Goal: Information Seeking & Learning: Check status

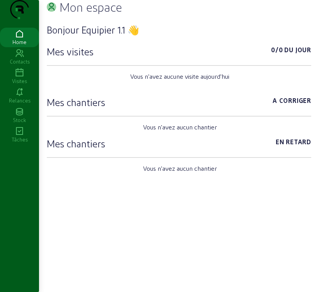
click at [21, 78] on icon at bounding box center [19, 72] width 39 height 9
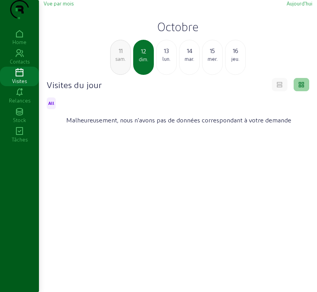
click at [66, 6] on span "Vue par mois" at bounding box center [59, 3] width 30 height 6
click at [60, 6] on span "Vue par mois" at bounding box center [59, 3] width 30 height 6
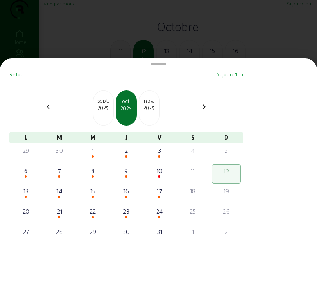
click at [108, 110] on div "2025" at bounding box center [104, 108] width 20 height 7
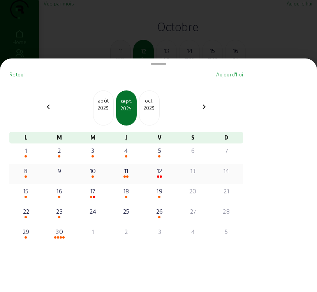
click at [31, 175] on div "8" at bounding box center [25, 170] width 27 height 9
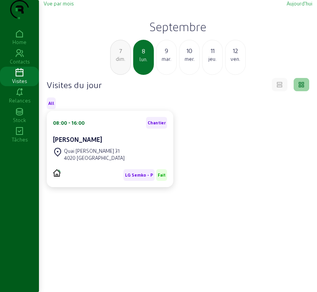
click at [95, 143] on cam-card-title "Patrick Bernard" at bounding box center [77, 139] width 49 height 7
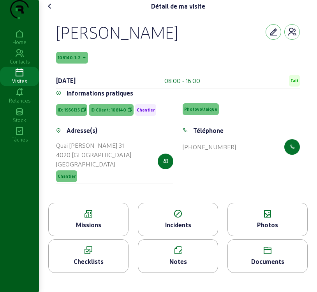
click at [96, 219] on icon at bounding box center [89, 213] width 80 height 9
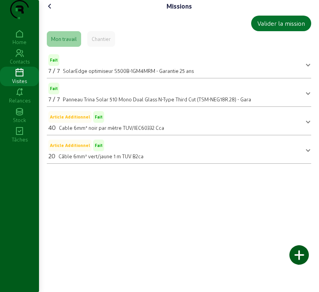
click at [49, 11] on icon at bounding box center [49, 6] width 9 height 9
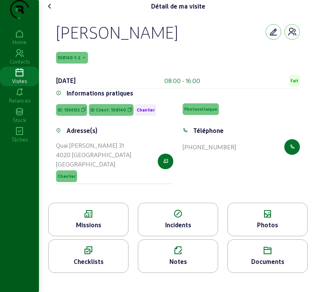
click at [249, 230] on div "Photos" at bounding box center [268, 224] width 80 height 9
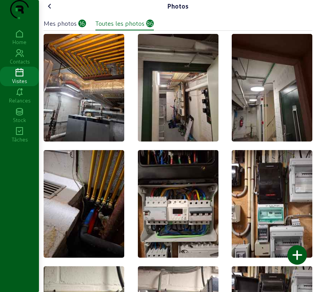
click at [51, 11] on icon at bounding box center [49, 6] width 9 height 9
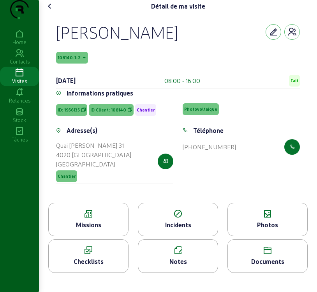
click at [264, 273] on div "Documents" at bounding box center [268, 256] width 80 height 34
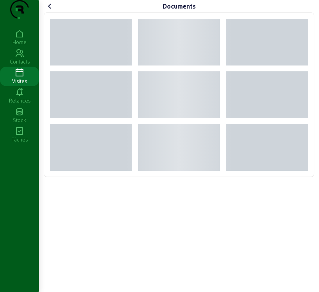
click at [263, 283] on div "Documents" at bounding box center [179, 146] width 280 height 292
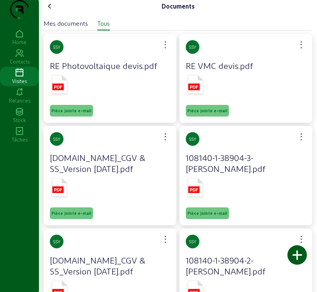
click at [92, 99] on div at bounding box center [110, 86] width 120 height 26
click at [59, 90] on rect at bounding box center [57, 86] width 11 height 7
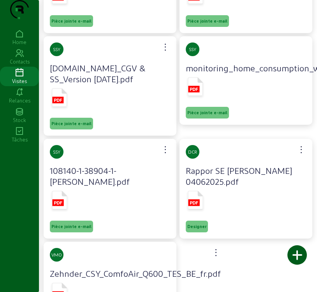
scroll to position [578, 0]
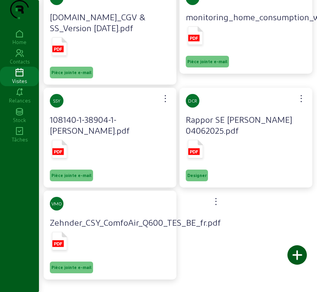
click at [152, 235] on div at bounding box center [135, 242] width 171 height 26
click at [62, 242] on rect at bounding box center [57, 243] width 11 height 7
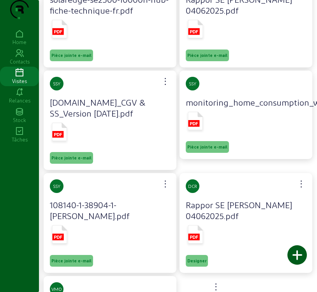
scroll to position [305, 0]
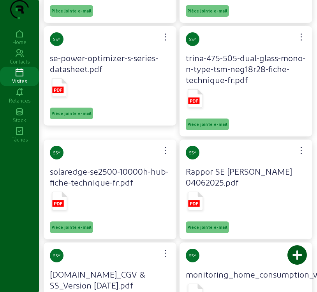
click at [17, 78] on icon at bounding box center [19, 72] width 39 height 9
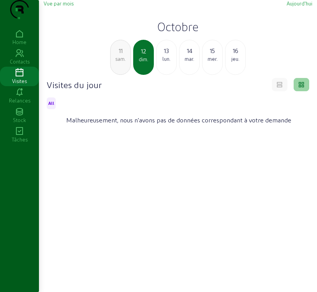
click at [58, 6] on span "Vue par mois" at bounding box center [59, 3] width 30 height 6
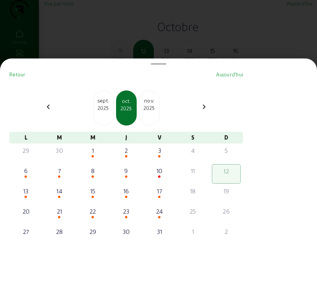
click at [108, 110] on div "2025" at bounding box center [104, 108] width 20 height 7
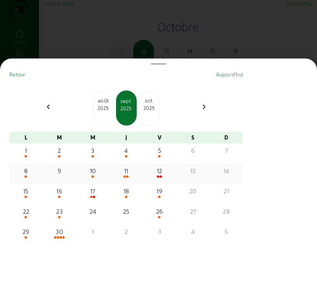
click at [27, 178] on span at bounding box center [26, 176] width 2 height 2
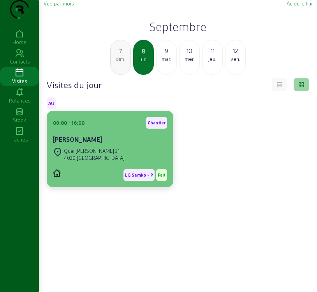
click at [97, 181] on div "LG Semko - P Fait" at bounding box center [110, 175] width 114 height 12
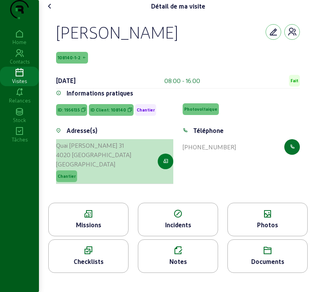
click at [166, 165] on icon "button" at bounding box center [165, 161] width 5 height 7
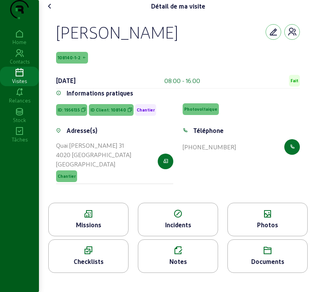
click at [51, 11] on icon at bounding box center [49, 6] width 9 height 9
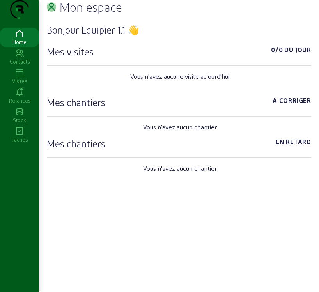
click at [20, 78] on icon at bounding box center [19, 72] width 39 height 9
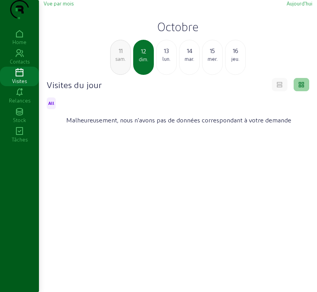
click at [50, 6] on span "Vue par mois" at bounding box center [59, 3] width 30 height 6
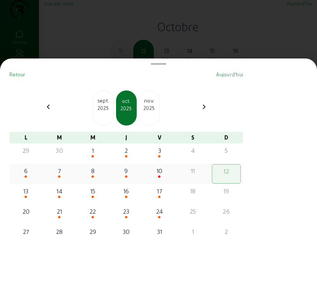
click at [29, 175] on div "6" at bounding box center [25, 170] width 27 height 9
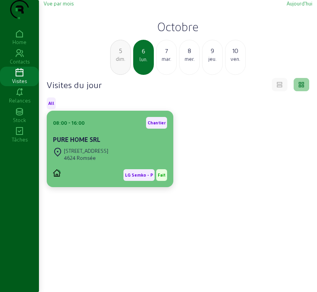
click at [113, 181] on div "LG Semko - P Fait" at bounding box center [110, 172] width 114 height 18
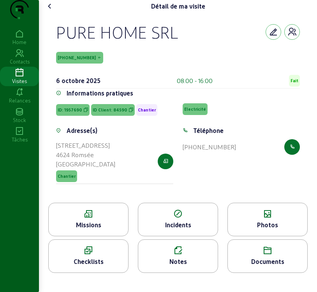
click at [279, 235] on div "Photos" at bounding box center [268, 220] width 80 height 34
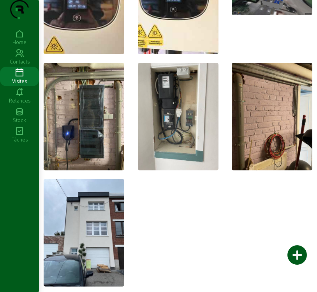
scroll to position [742, 0]
